Goal: Find specific page/section: Find specific page/section

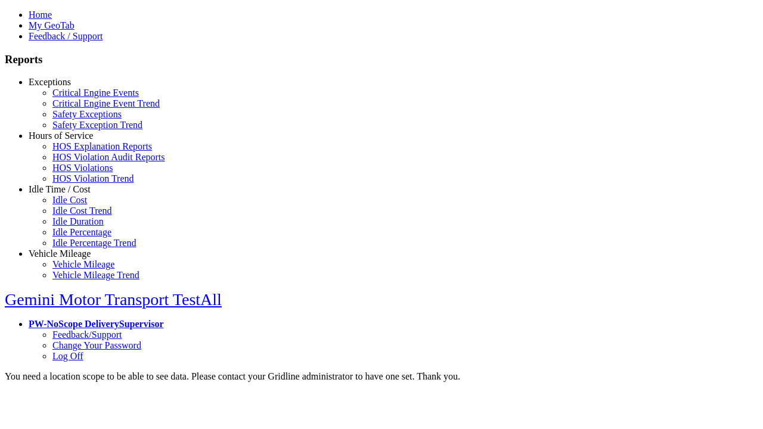
click at [69, 87] on link "Exceptions" at bounding box center [50, 82] width 42 height 10
click at [78, 98] on link "Critical Engine Events" at bounding box center [95, 93] width 86 height 10
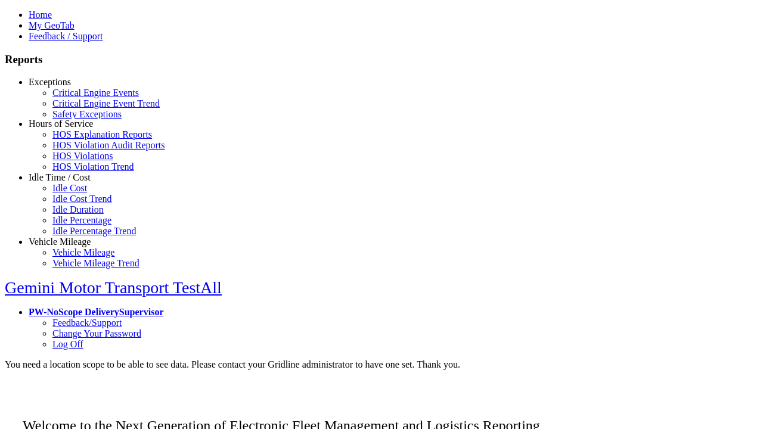
scroll to position [5, 0]
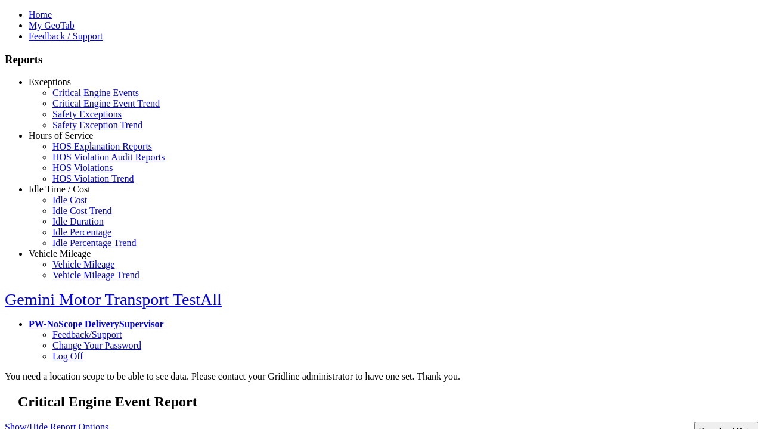
select select "**"
select select
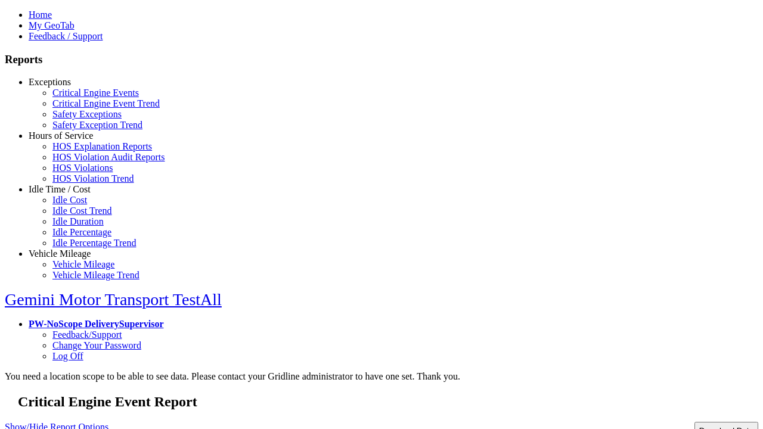
select select
